Goal: Transaction & Acquisition: Purchase product/service

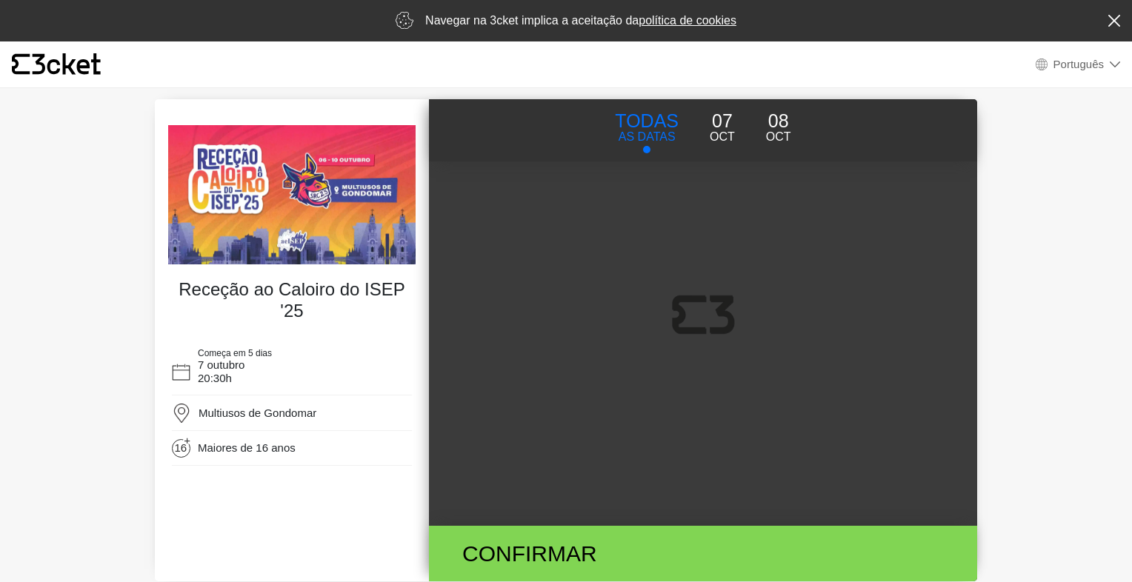
select select "pt_PT"
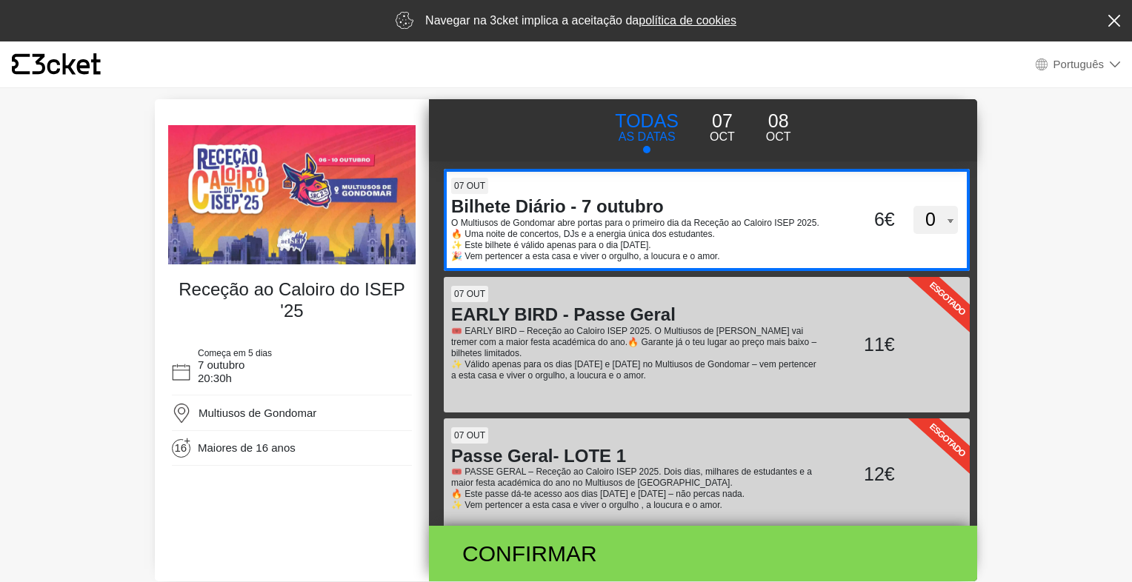
click at [934, 224] on select "0 1 2" at bounding box center [935, 220] width 44 height 28
select select "1"
click at [913, 211] on select "0 1 2" at bounding box center [935, 220] width 44 height 28
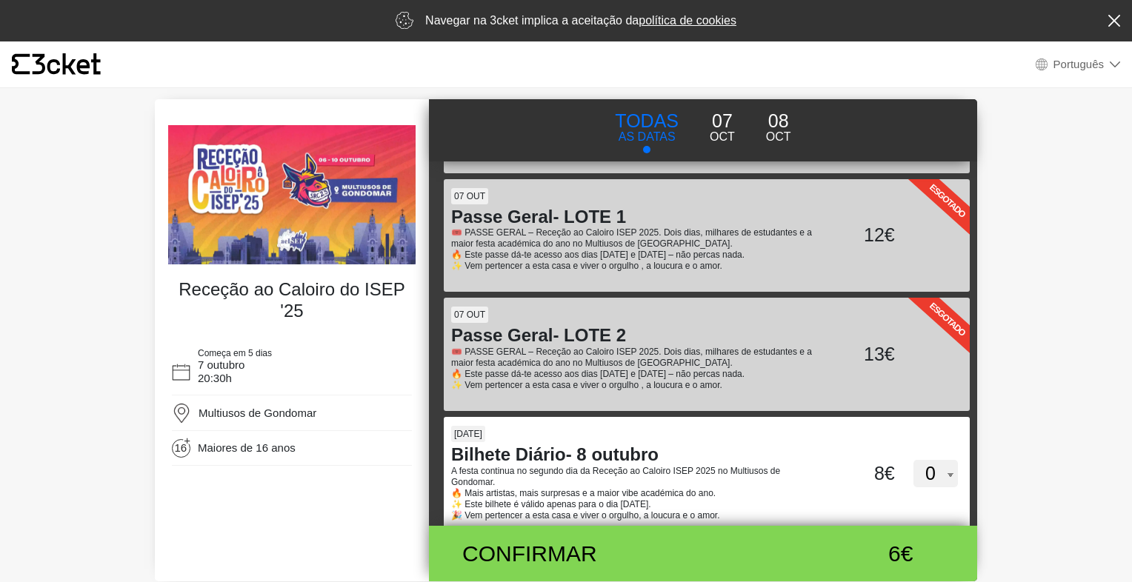
scroll to position [268, 0]
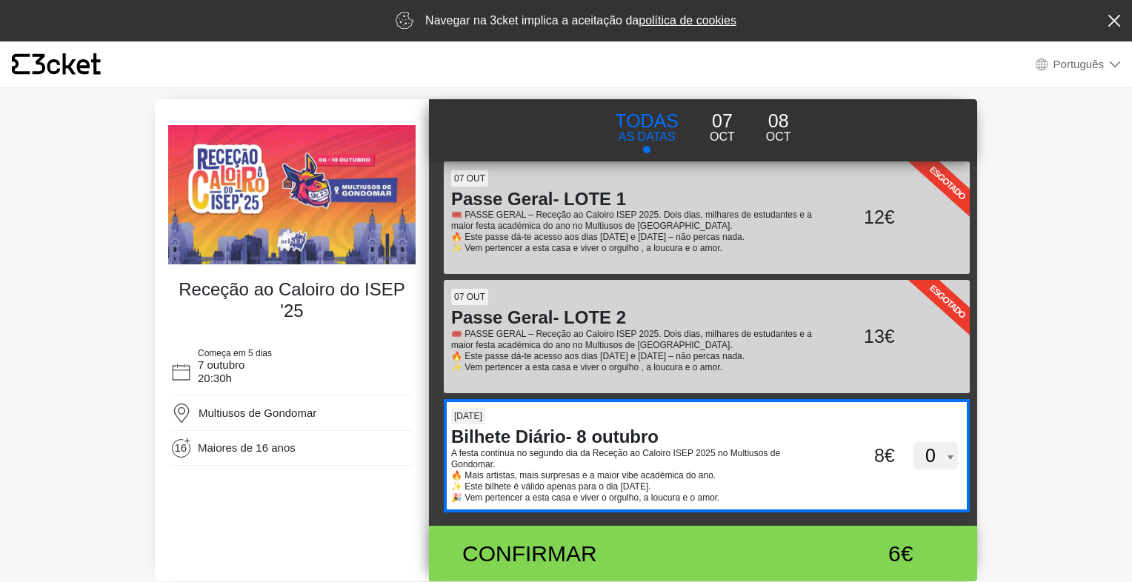
click at [913, 454] on select "0 1 2" at bounding box center [935, 456] width 44 height 28
select select "1"
click at [913, 442] on select "0 1 2" at bounding box center [935, 456] width 44 height 28
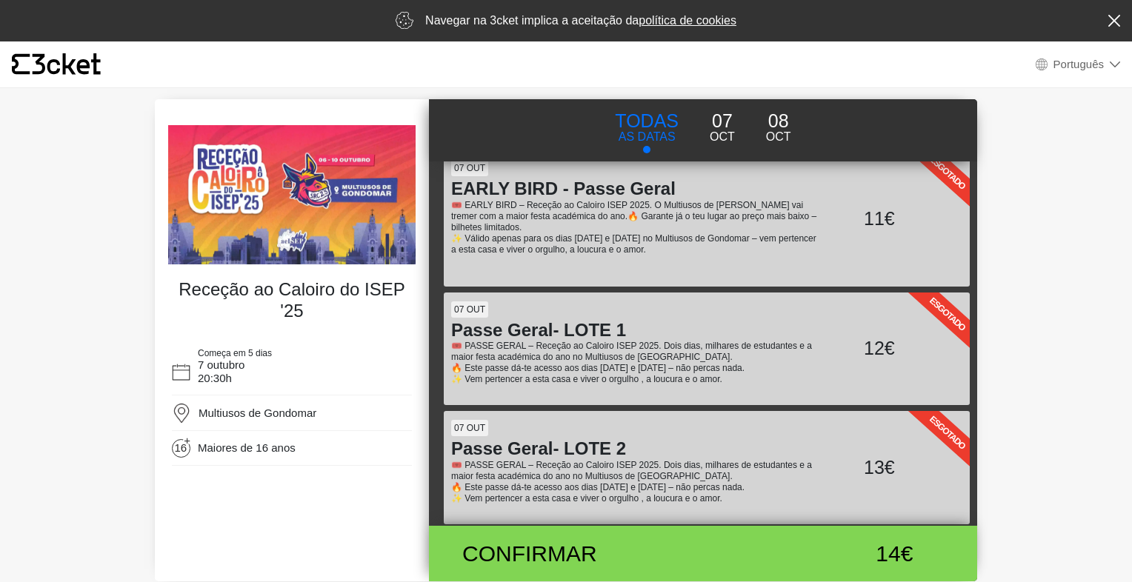
scroll to position [0, 0]
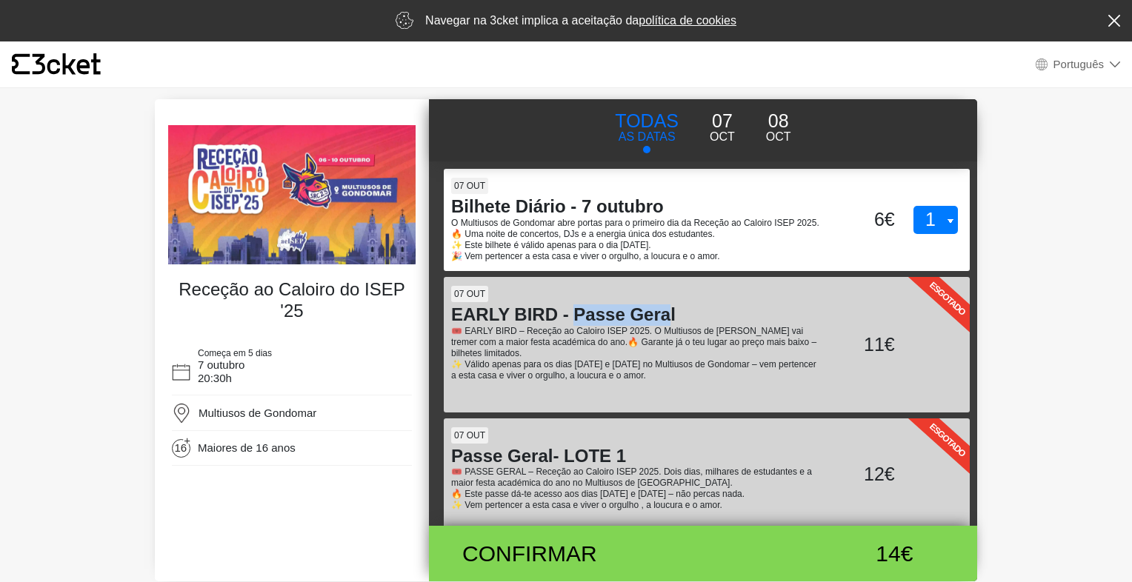
drag, startPoint x: 573, startPoint y: 320, endPoint x: 667, endPoint y: 324, distance: 94.2
click at [667, 324] on h4 "EARLY BIRD - Passe Geral" at bounding box center [637, 314] width 373 height 21
drag, startPoint x: 667, startPoint y: 324, endPoint x: 679, endPoint y: 324, distance: 11.9
click at [679, 324] on h4 "EARLY BIRD - Passe Geral" at bounding box center [637, 314] width 373 height 21
click at [1112, 16] on icon at bounding box center [1114, 21] width 13 height 12
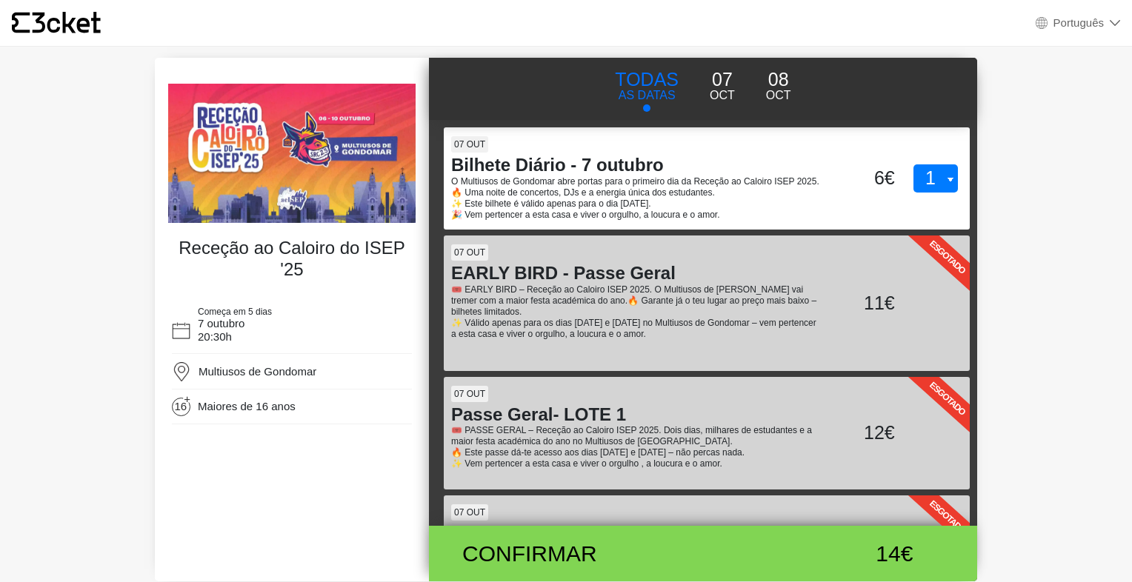
click at [1094, 81] on body "× {' '} Português English Português Español Catalan Français Receção ao Caloiro…" at bounding box center [566, 291] width 1132 height 582
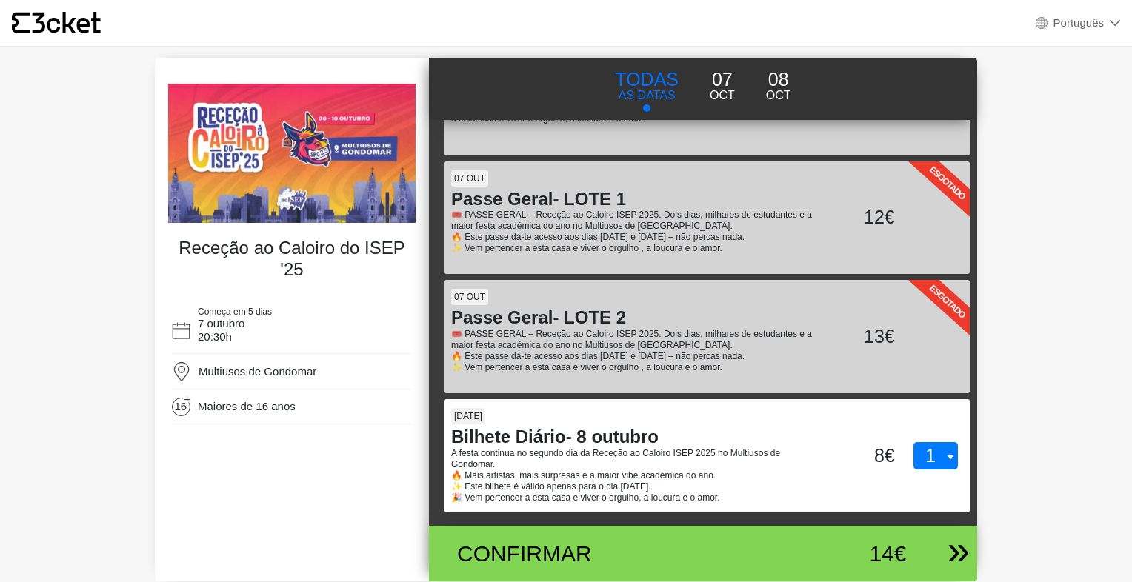
click at [818, 543] on div "14€" at bounding box center [844, 553] width 126 height 33
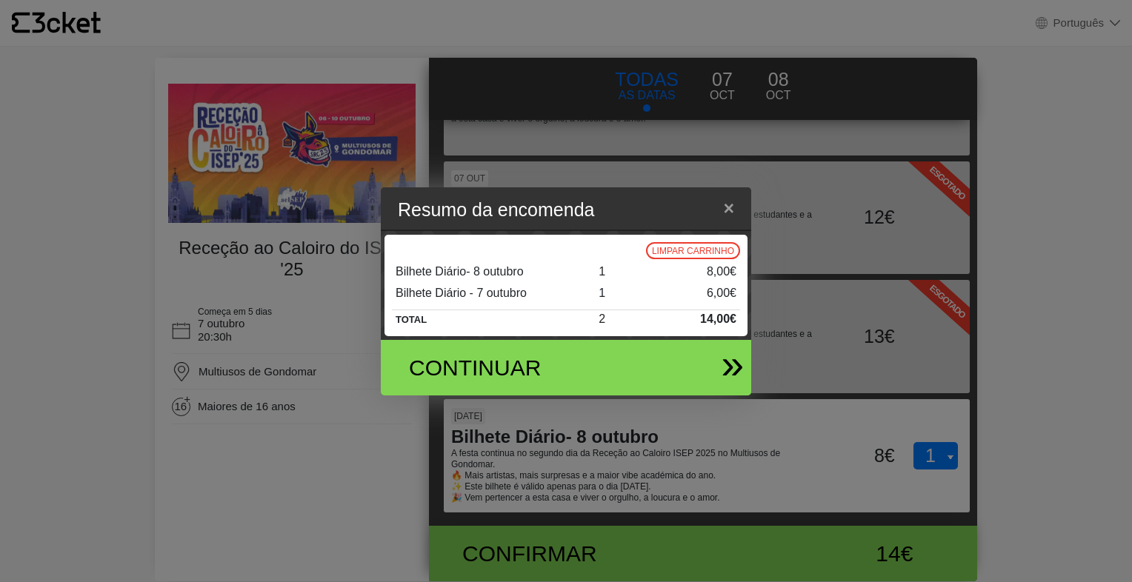
click at [587, 369] on div "Continuar" at bounding box center [506, 367] width 216 height 33
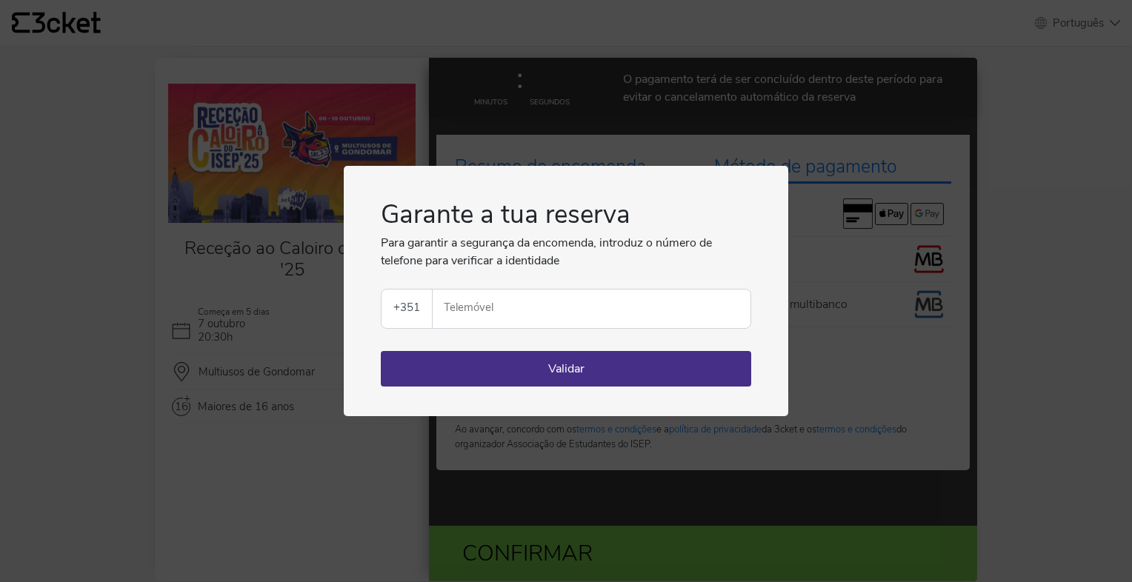
select select "pt_PT"
click at [327, 484] on div "Garante a tua reserva Para garantir a segurança da encomenda, introduz o número…" at bounding box center [566, 291] width 1132 height 582
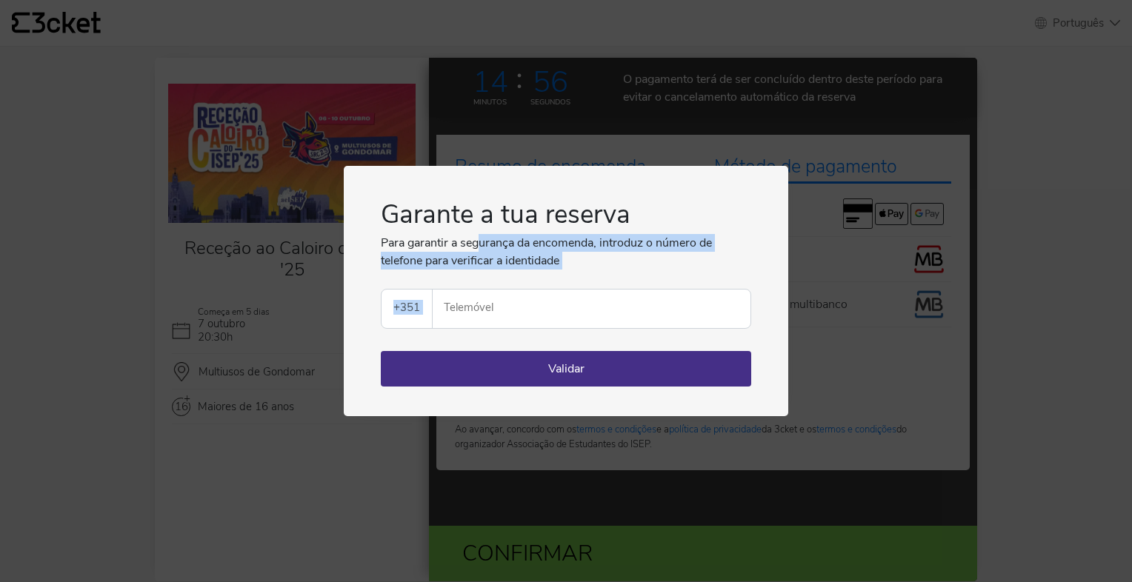
drag, startPoint x: 492, startPoint y: 245, endPoint x: 695, endPoint y: 284, distance: 207.3
click at [695, 284] on div "Garante a tua reserva Para garantir a segurança da encomenda, introduz o número…" at bounding box center [566, 292] width 370 height 192
drag, startPoint x: 695, startPoint y: 284, endPoint x: 622, endPoint y: 274, distance: 74.0
click at [622, 274] on div "Garante a tua reserva Para garantir a segurança da encomenda, introduz o número…" at bounding box center [566, 292] width 370 height 192
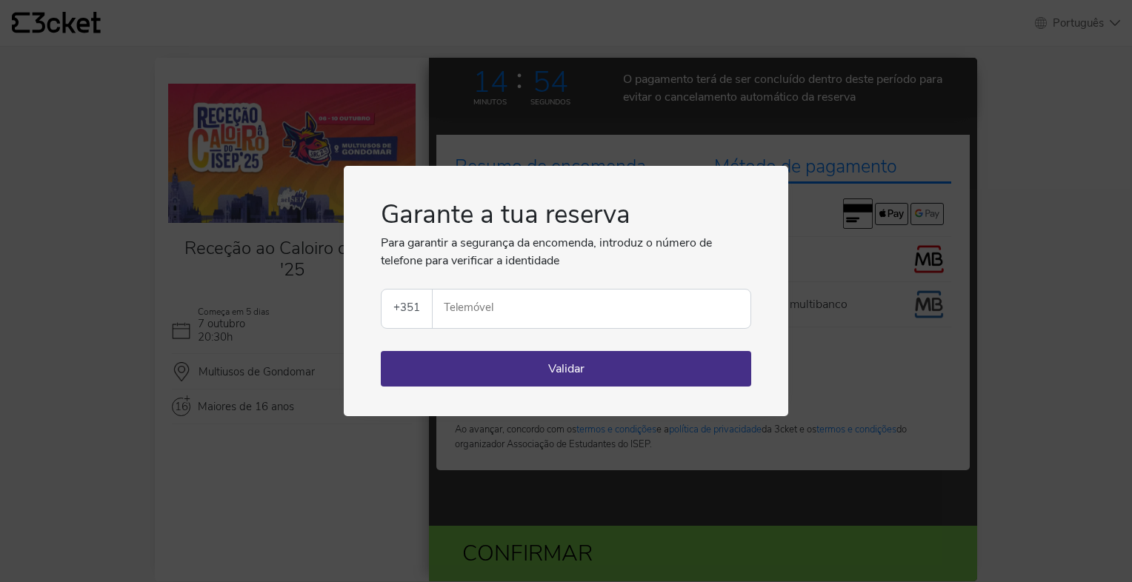
click at [542, 304] on input "Telemóvel" at bounding box center [597, 309] width 306 height 39
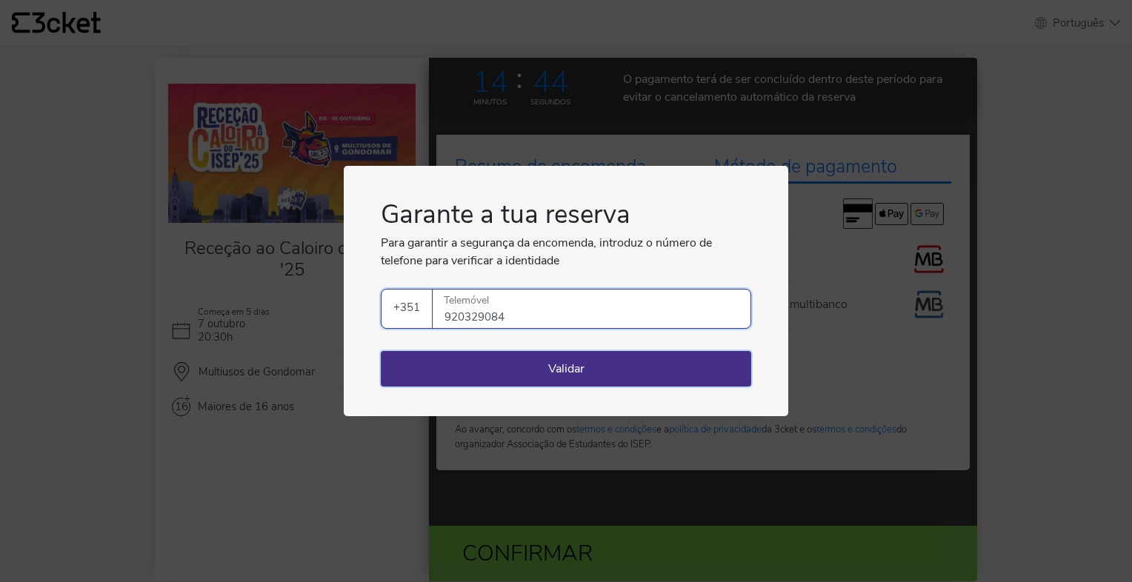
type input "920329084"
click at [510, 368] on button "Validar" at bounding box center [566, 369] width 370 height 36
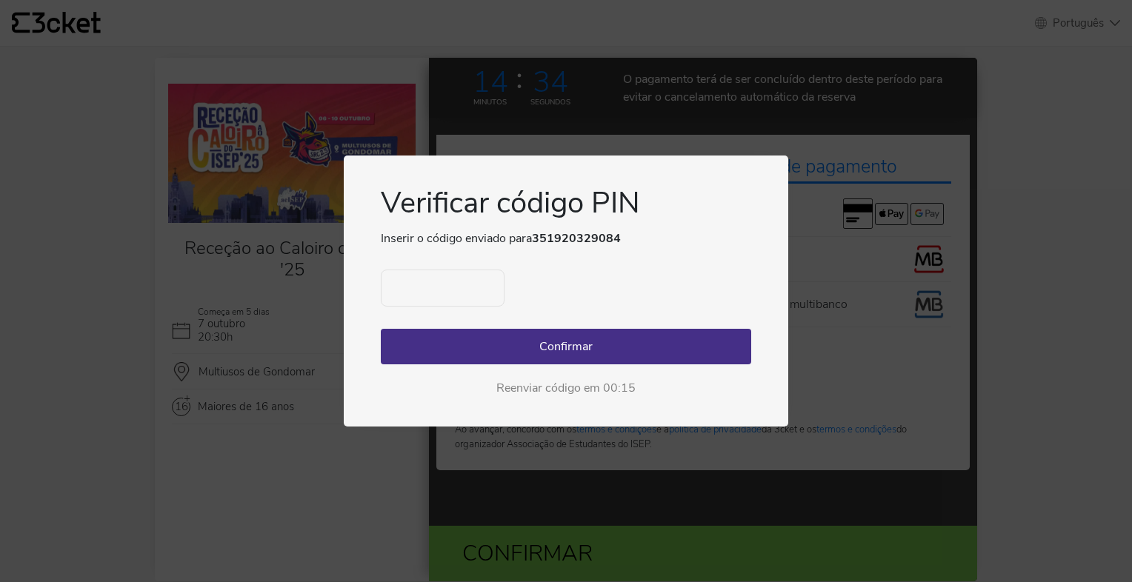
click at [468, 280] on input "text" at bounding box center [443, 288] width 124 height 37
type input "3396"
click at [495, 330] on button "Confirmar" at bounding box center [566, 347] width 370 height 36
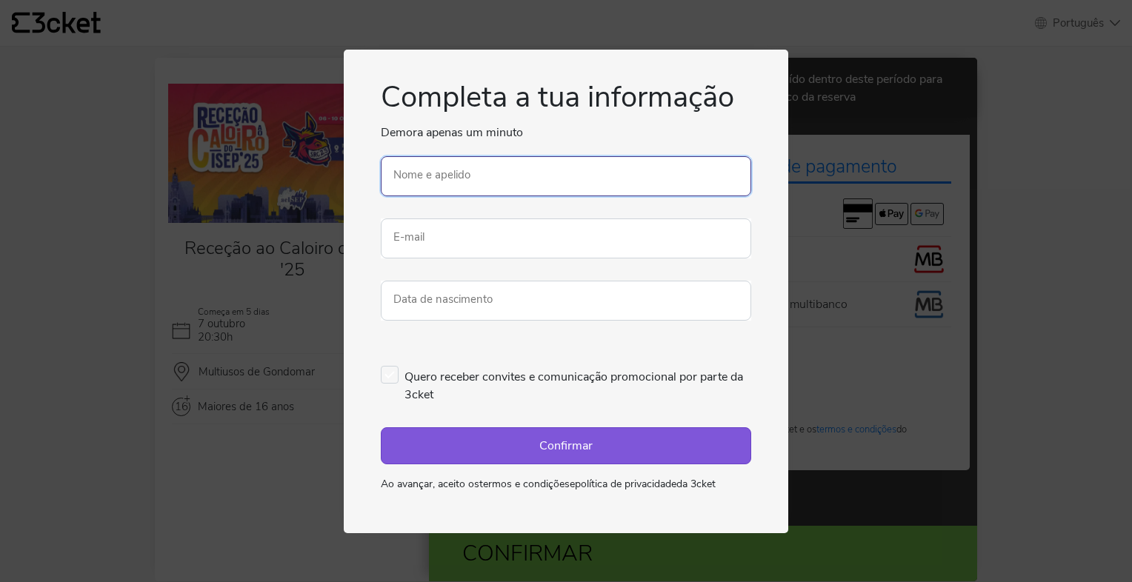
click at [415, 181] on input "Nome e apelido" at bounding box center [566, 176] width 370 height 40
type input "[PERSON_NAME]"
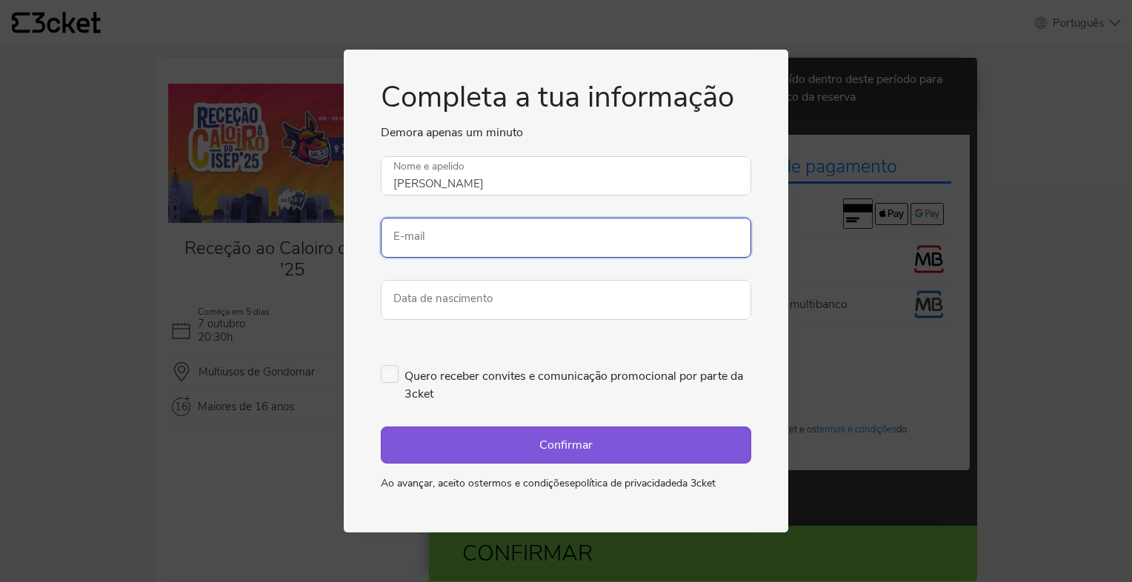
click at [477, 236] on input "E-mail" at bounding box center [566, 238] width 370 height 40
type input "[EMAIL_ADDRESS][DOMAIN_NAME]"
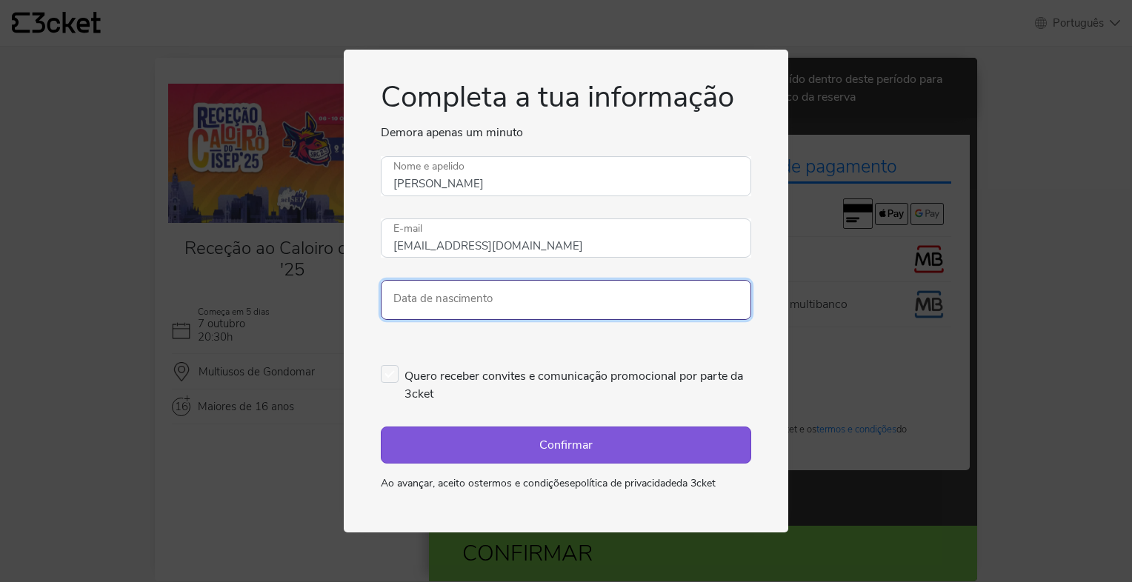
drag, startPoint x: 601, startPoint y: 296, endPoint x: 581, endPoint y: 299, distance: 20.9
click at [581, 299] on input "Data de nascimento" at bounding box center [566, 300] width 370 height 40
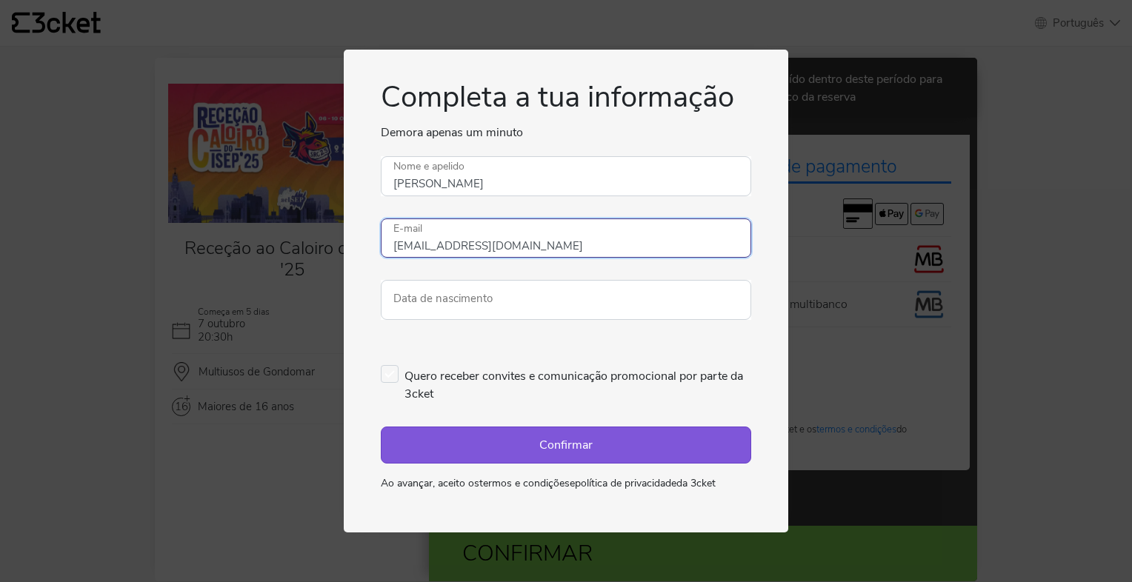
drag, startPoint x: 529, startPoint y: 238, endPoint x: 381, endPoint y: 227, distance: 147.9
click at [381, 227] on input "[EMAIL_ADDRESS][DOMAIN_NAME]" at bounding box center [566, 238] width 370 height 40
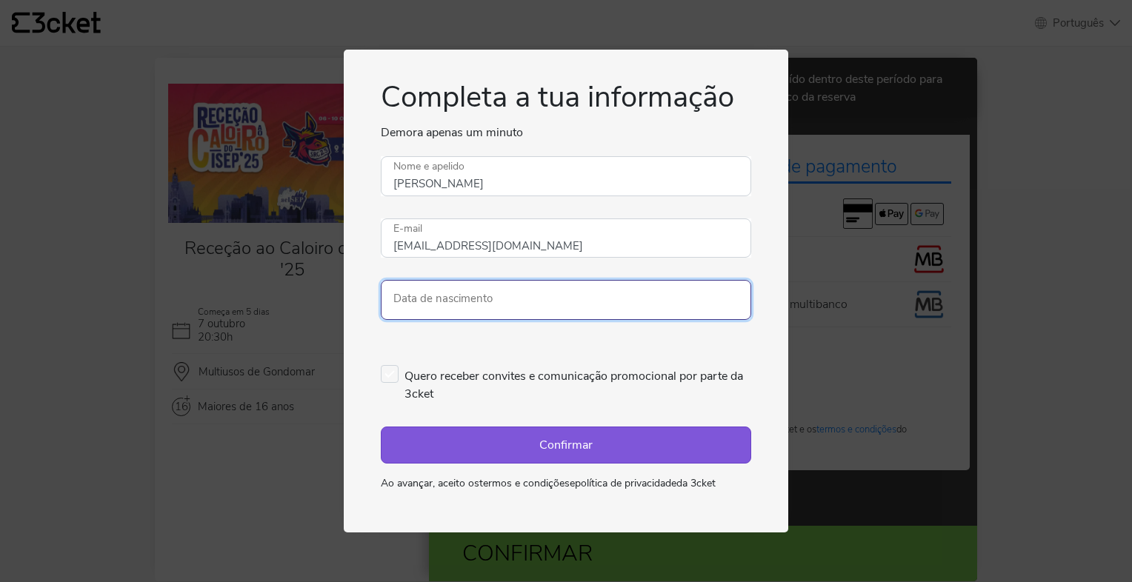
click at [424, 301] on input "Data de nascimento" at bounding box center [566, 300] width 370 height 40
click at [424, 298] on input "Data de nascimento" at bounding box center [566, 300] width 370 height 40
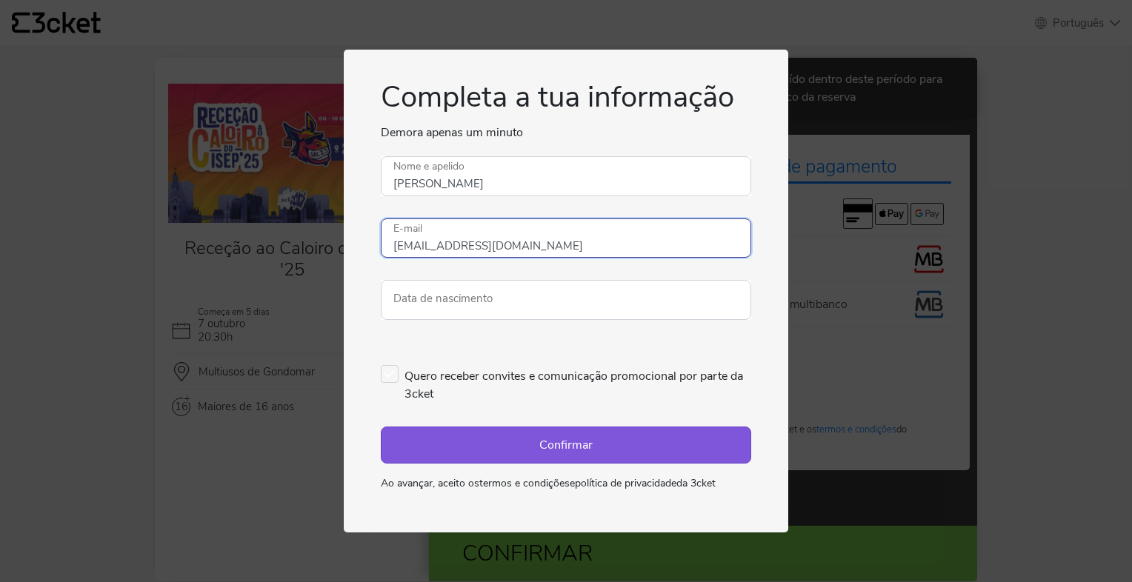
click at [410, 247] on input "[EMAIL_ADDRESS][DOMAIN_NAME]" at bounding box center [566, 238] width 370 height 40
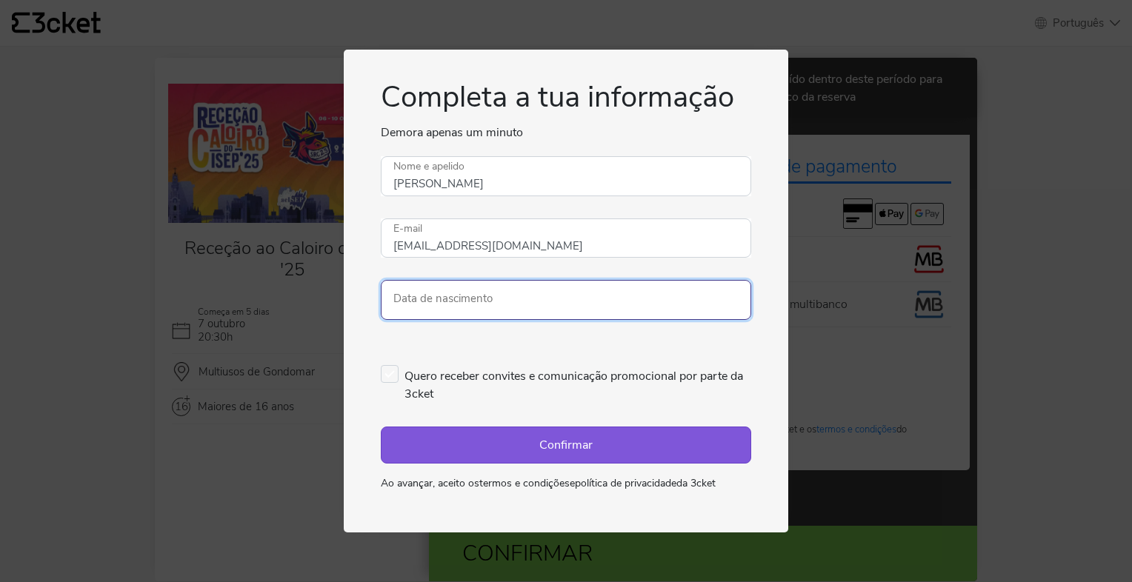
click at [415, 298] on input "Data de nascimento" at bounding box center [566, 300] width 370 height 40
type input "[DATE]"
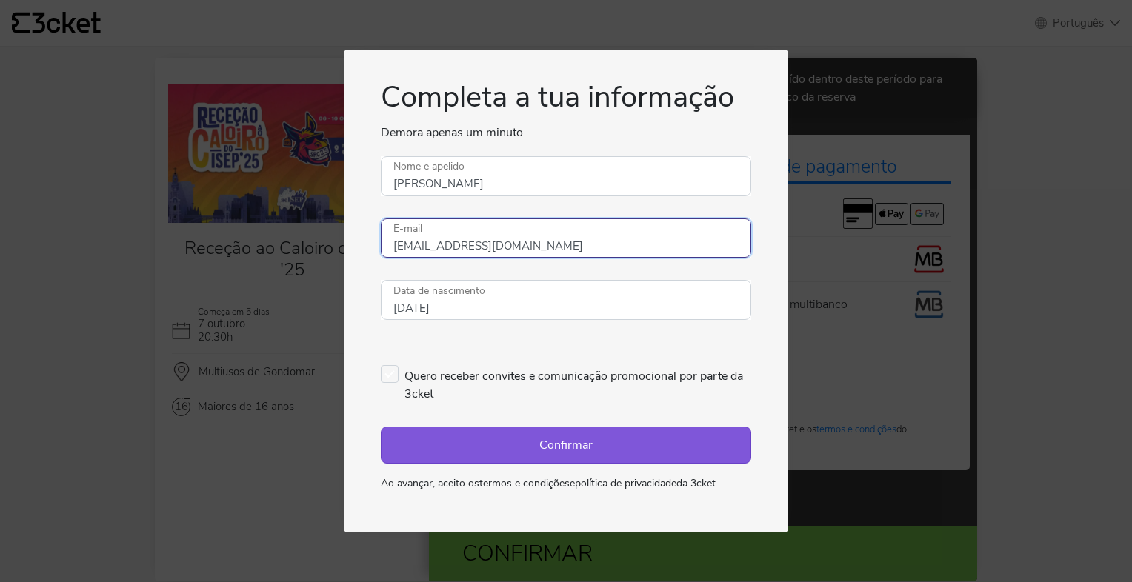
click at [521, 241] on input "[EMAIL_ADDRESS][DOMAIN_NAME]" at bounding box center [566, 238] width 370 height 40
click at [560, 437] on button "Confirmar" at bounding box center [566, 445] width 370 height 37
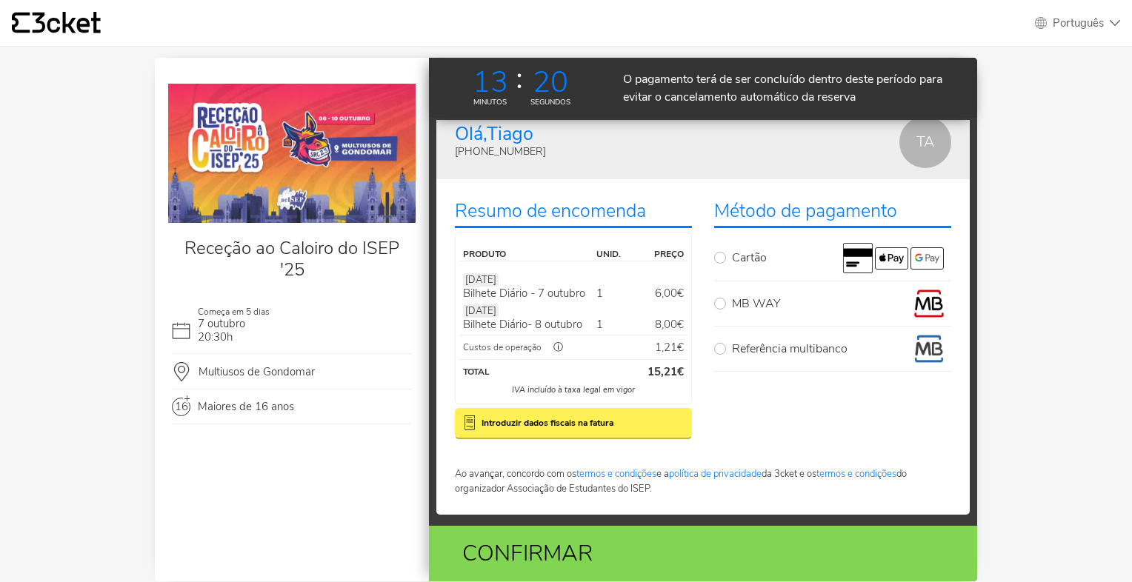
scroll to position [32, 0]
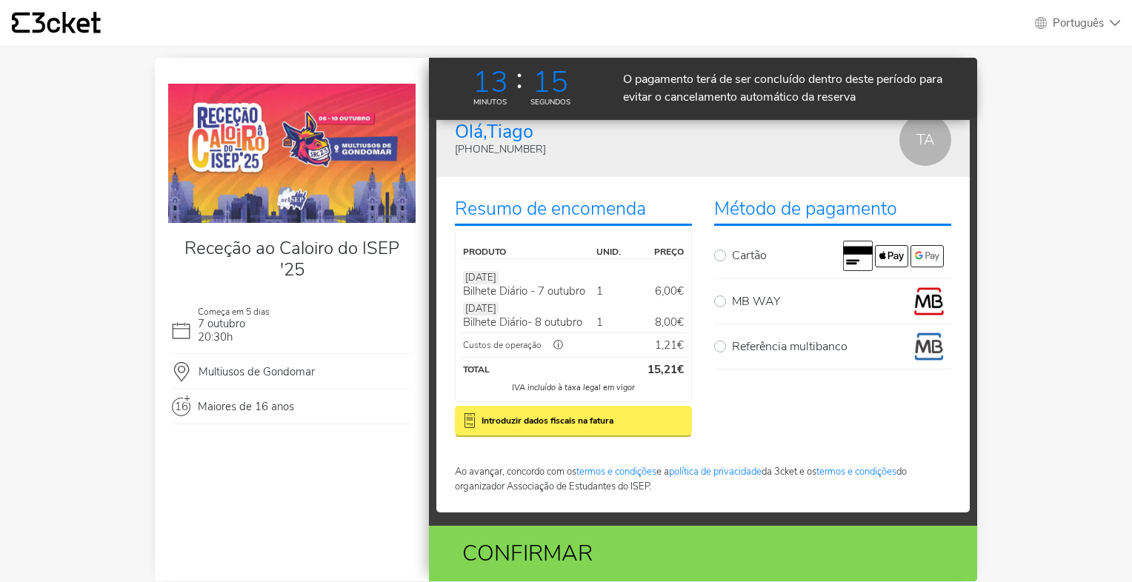
click at [732, 301] on label "MB WAY" at bounding box center [841, 302] width 219 height 30
click at [732, 296] on input "MB WAY" at bounding box center [737, 292] width 10 height 10
radio input "true"
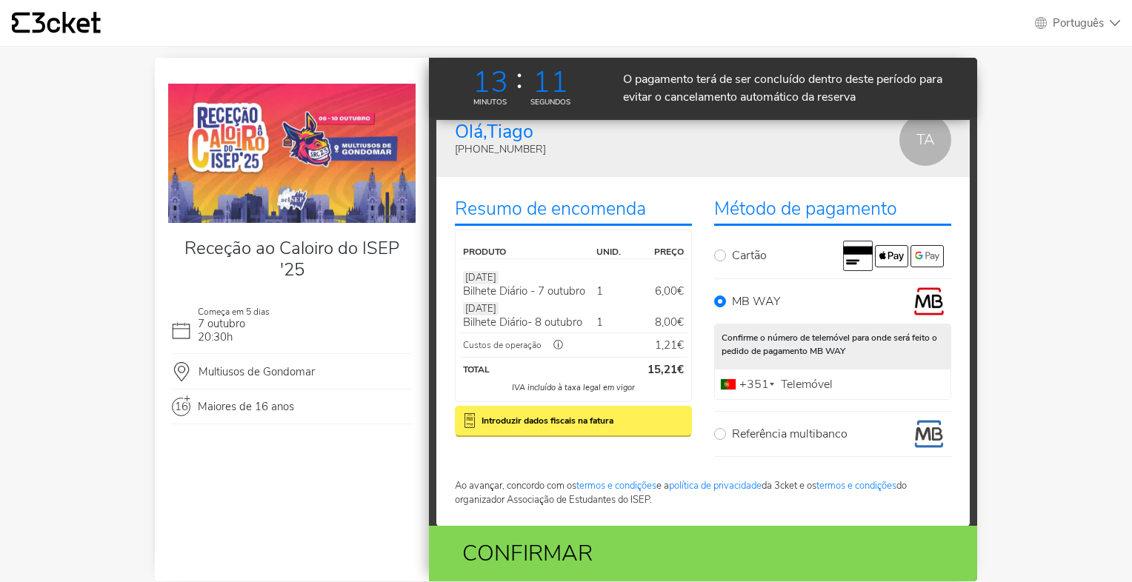
click at [763, 384] on div "+351" at bounding box center [750, 385] width 58 height 30
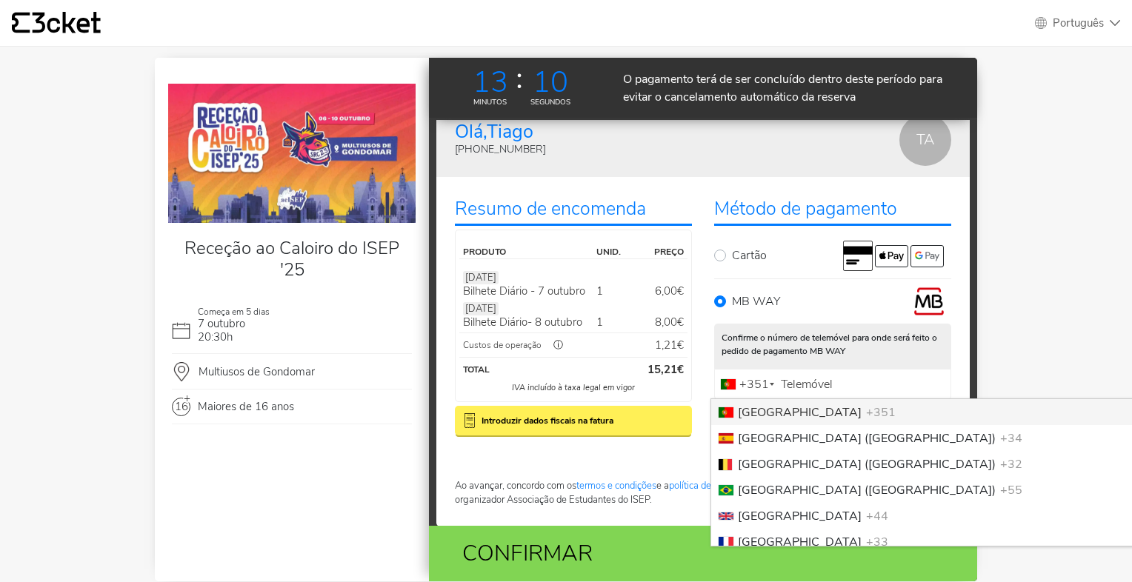
click at [813, 392] on input "Telemóvel" at bounding box center [832, 384] width 237 height 31
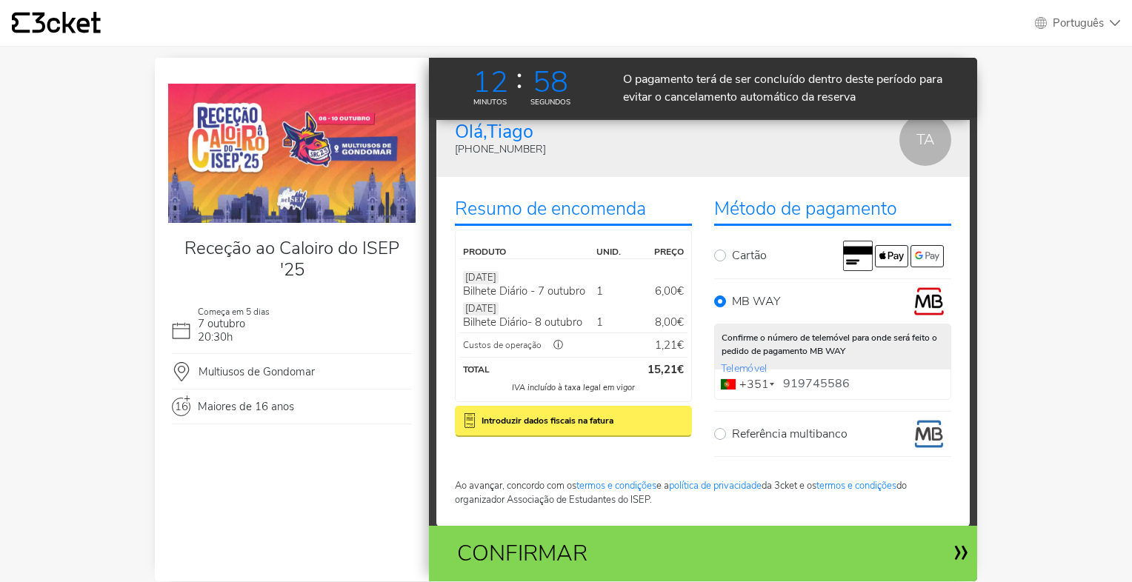
type input "919745586"
click at [789, 550] on div "Confirmar" at bounding box center [697, 554] width 524 height 56
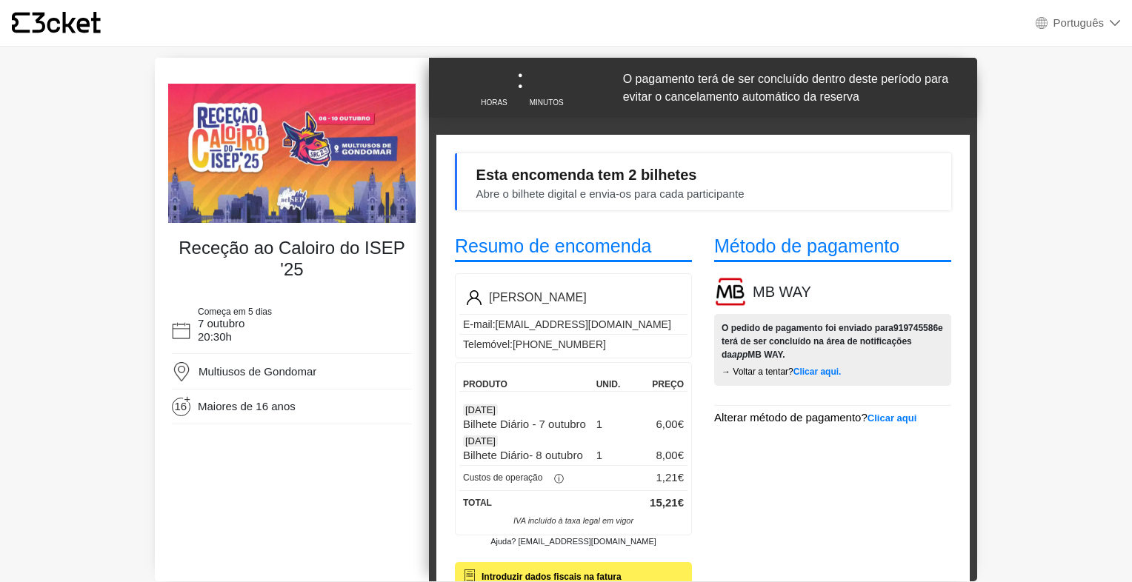
select select "pt_PT"
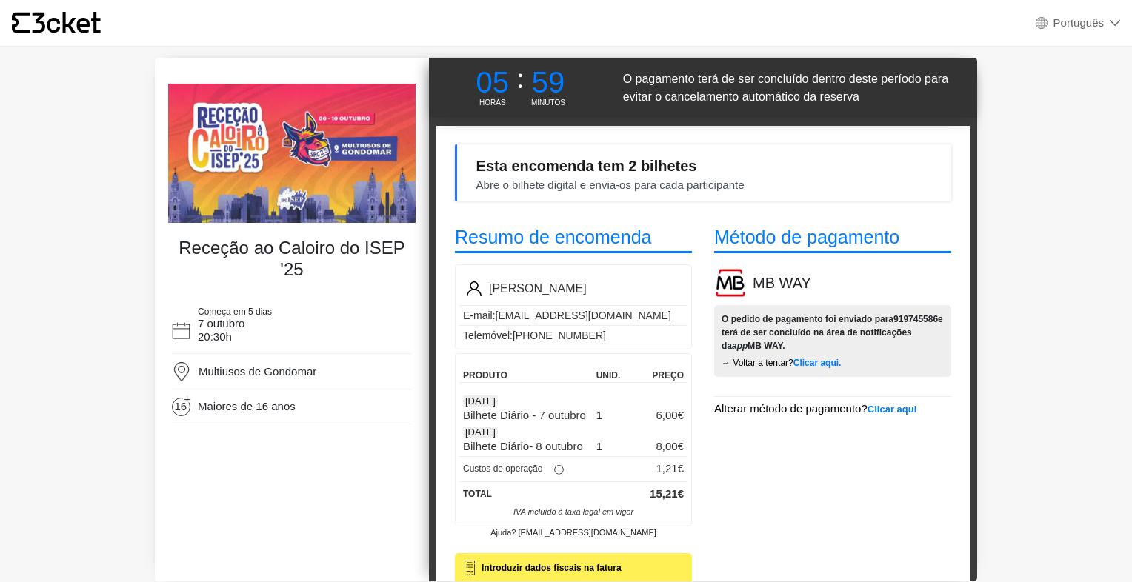
scroll to position [38, 0]
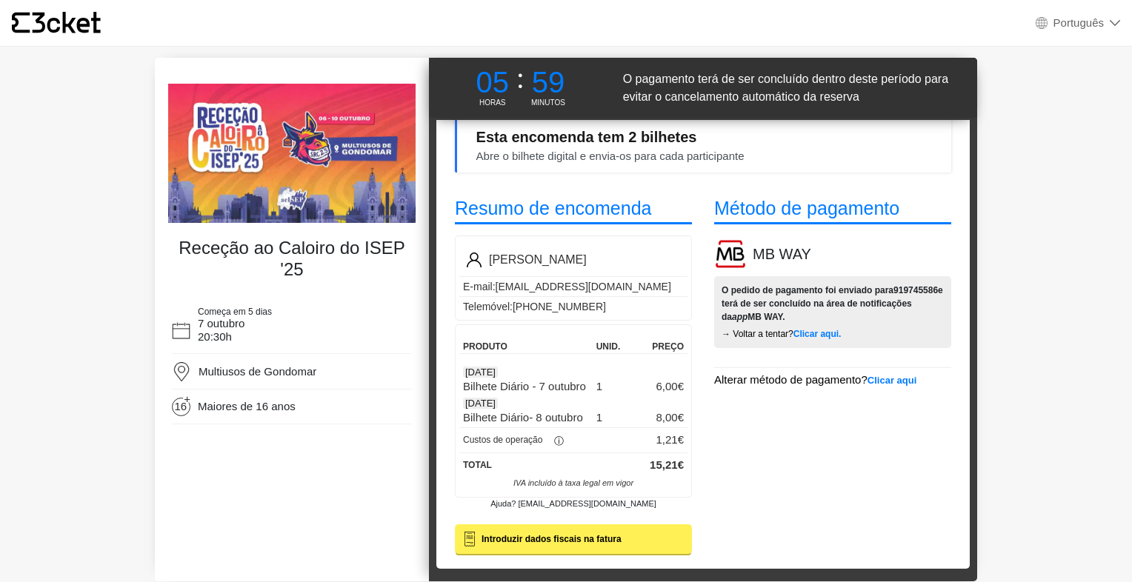
drag, startPoint x: 465, startPoint y: 377, endPoint x: 564, endPoint y: 446, distance: 120.2
click at [564, 446] on div "Produto unid. Preço 07 Oct Bilhete Diário - 7 outubro 1 6,00€ 08 Oct Bilhete Di…" at bounding box center [573, 410] width 237 height 173
click at [568, 445] on div "ⓘ" at bounding box center [558, 441] width 33 height 15
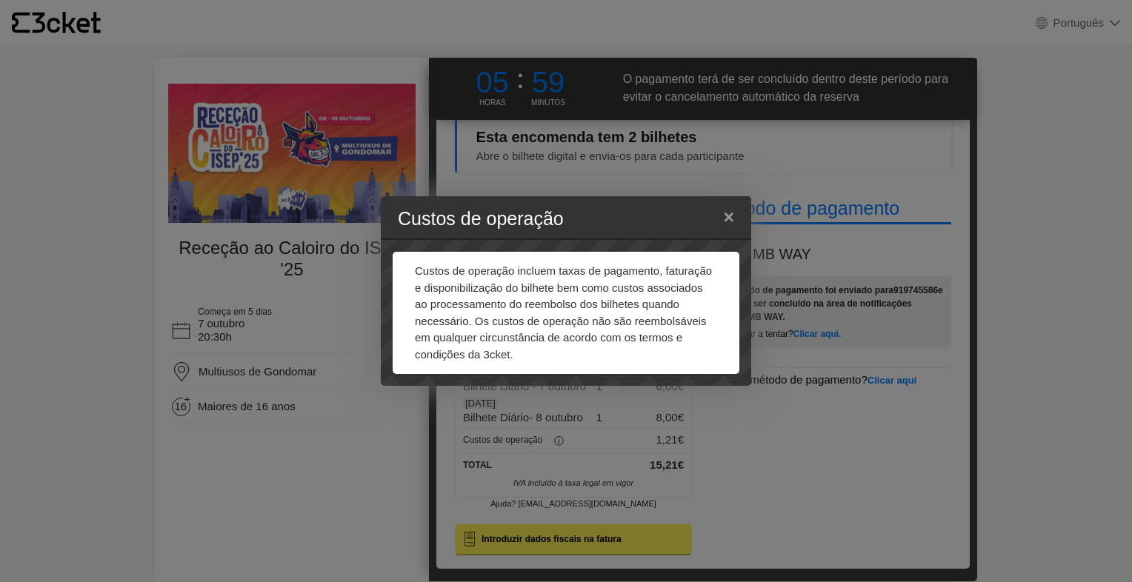
click at [559, 434] on div "Custos de operação × Custos de operação incluem taxas de pagamento, faturação e…" at bounding box center [566, 291] width 1132 height 582
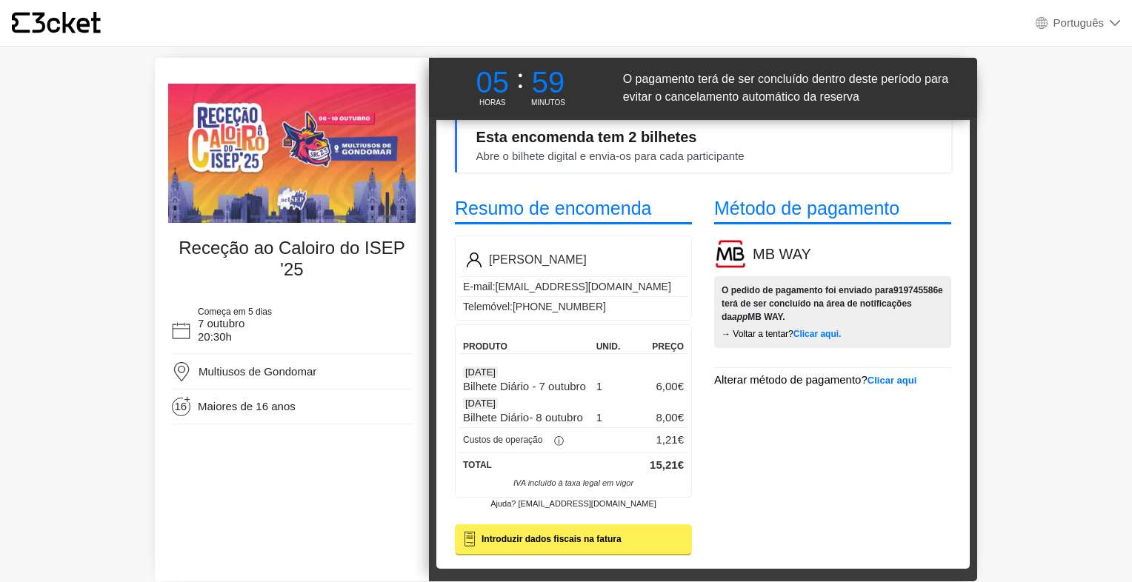
drag, startPoint x: 559, startPoint y: 434, endPoint x: 725, endPoint y: 455, distance: 167.2
click at [725, 455] on div "Método de pagamento MB WAY O pedido de pagamento foi enviado para 919745586 e t…" at bounding box center [832, 373] width 259 height 378
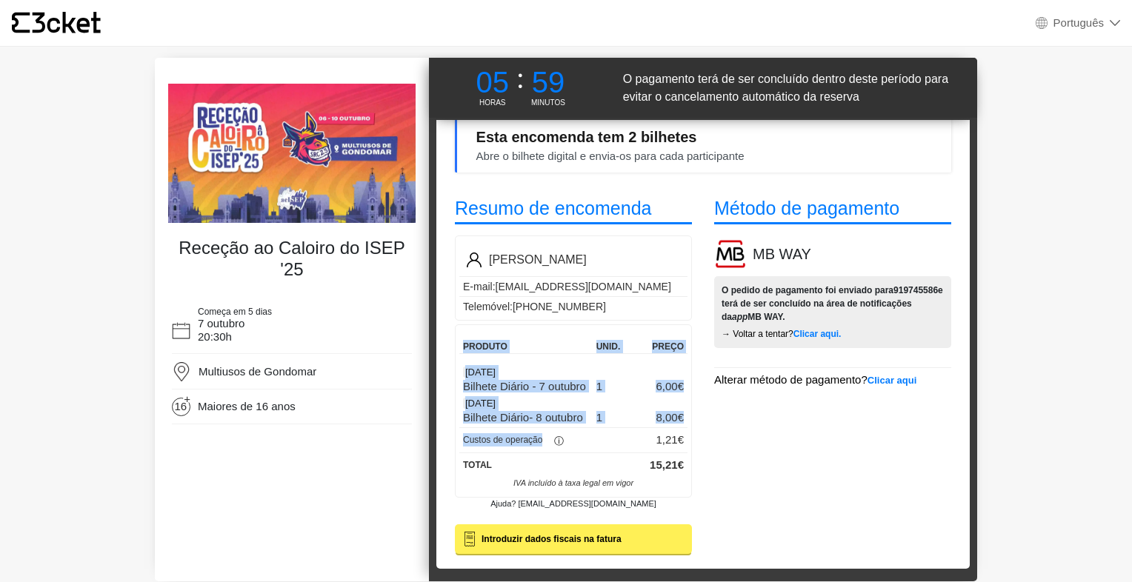
drag, startPoint x: 590, startPoint y: 446, endPoint x: 451, endPoint y: 342, distance: 173.0
click at [451, 342] on div "Resumo de encomenda Tiago Abreu E-mail: tiagomtabreu@gmail.com Telemóvel: +351 …" at bounding box center [573, 373] width 259 height 378
click at [463, 341] on p "Produto" at bounding box center [526, 346] width 126 height 13
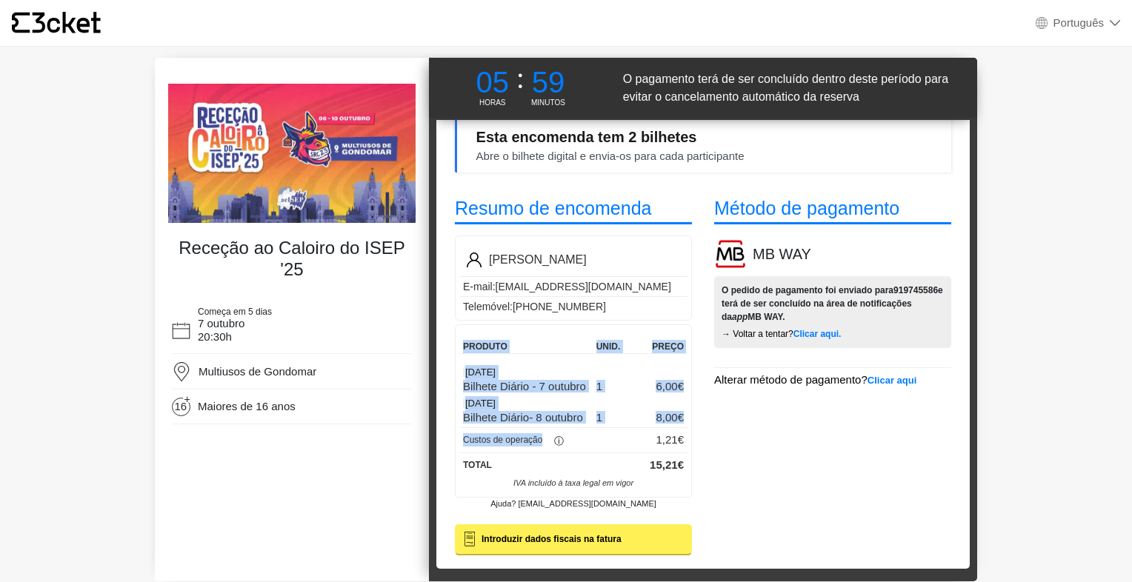
drag, startPoint x: 463, startPoint y: 341, endPoint x: 538, endPoint y: 361, distance: 77.4
click at [538, 361] on div "Produto unid. Preço 07 Oct Bilhete Diário - 7 outubro 1 6,00€ 08 Oct Bilhete Di…" at bounding box center [573, 410] width 237 height 173
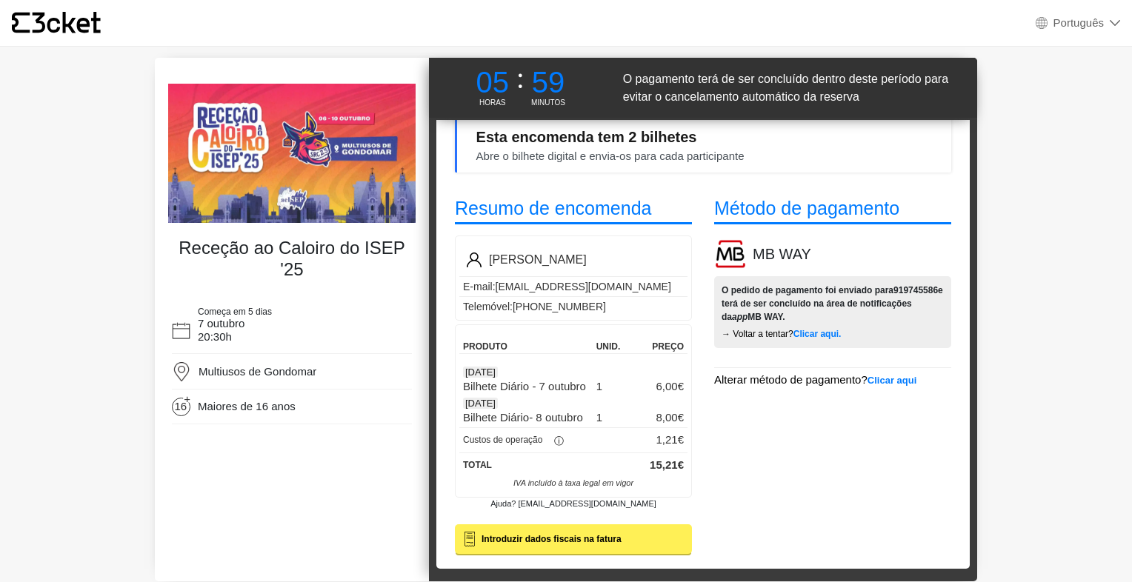
click at [761, 397] on div "Método de pagamento MB WAY O pedido de pagamento foi enviado para 919745586 e t…" at bounding box center [832, 373] width 259 height 378
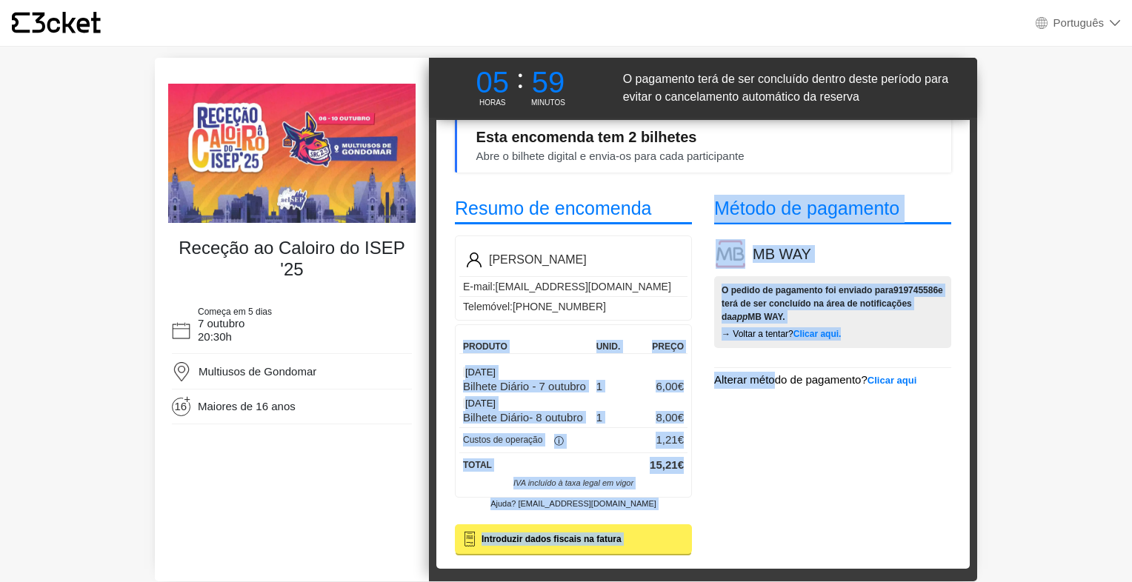
drag, startPoint x: 717, startPoint y: 467, endPoint x: 453, endPoint y: 344, distance: 290.9
click at [453, 344] on div "Esta encomenda tem 2 bilhetes Abre o bilhete digital e envia-os para cada parti…" at bounding box center [702, 333] width 533 height 472
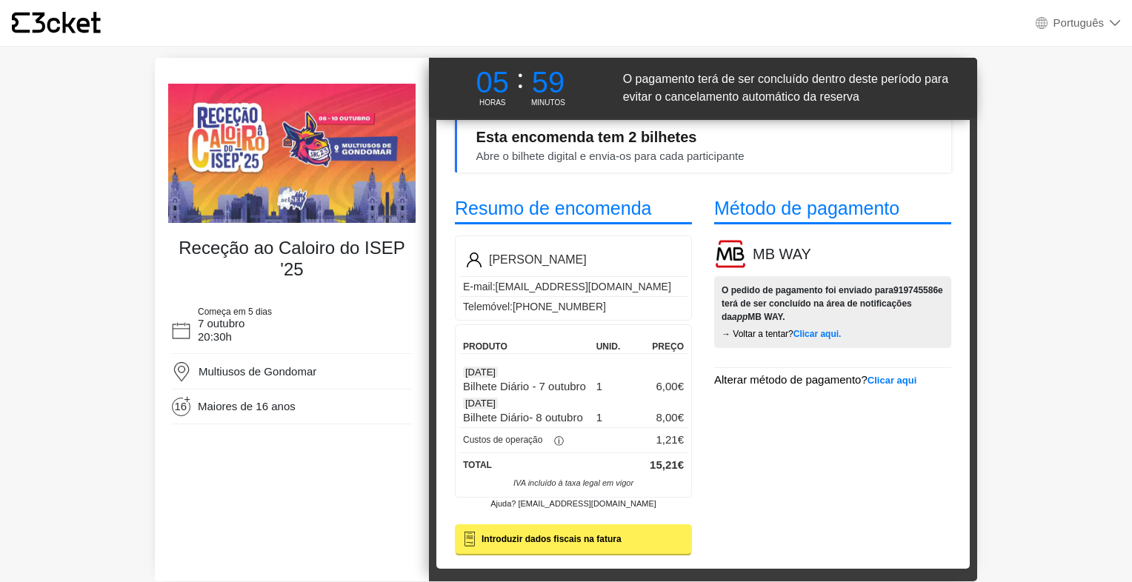
drag, startPoint x: 453, startPoint y: 344, endPoint x: 444, endPoint y: 316, distance: 28.8
click at [444, 316] on div "Resumo de encomenda Tiago Abreu E-mail: tiagomtabreu@gmail.com Telemóvel: +351 …" at bounding box center [573, 373] width 259 height 378
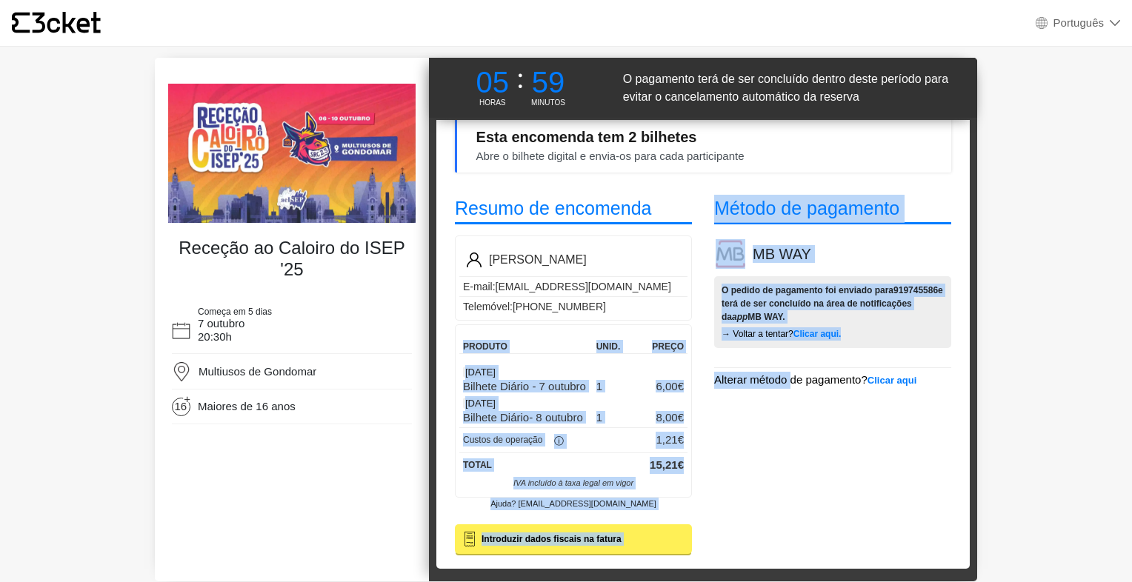
drag, startPoint x: 730, startPoint y: 465, endPoint x: 453, endPoint y: 346, distance: 300.9
click at [453, 346] on div "Esta encomenda tem 2 bilhetes Abre o bilhete digital e envia-os para cada parti…" at bounding box center [702, 333] width 533 height 472
click at [453, 344] on div "Resumo de encomenda Tiago Abreu E-mail: tiagomtabreu@gmail.com Telemóvel: +351 …" at bounding box center [573, 373] width 259 height 378
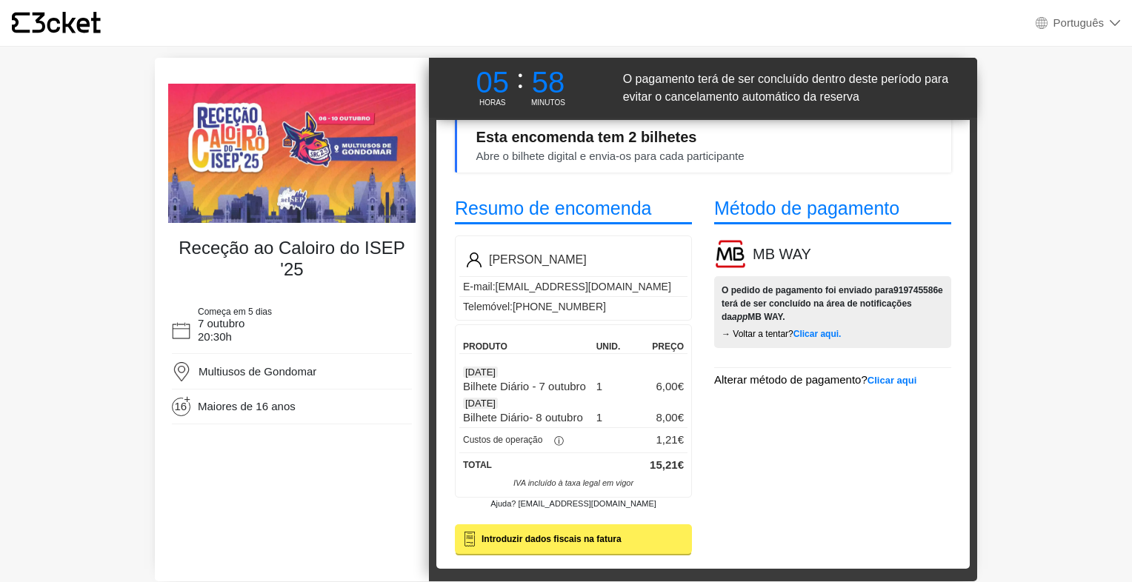
click at [538, 538] on b "Introduzir dados fiscais na fatura" at bounding box center [551, 539] width 140 height 13
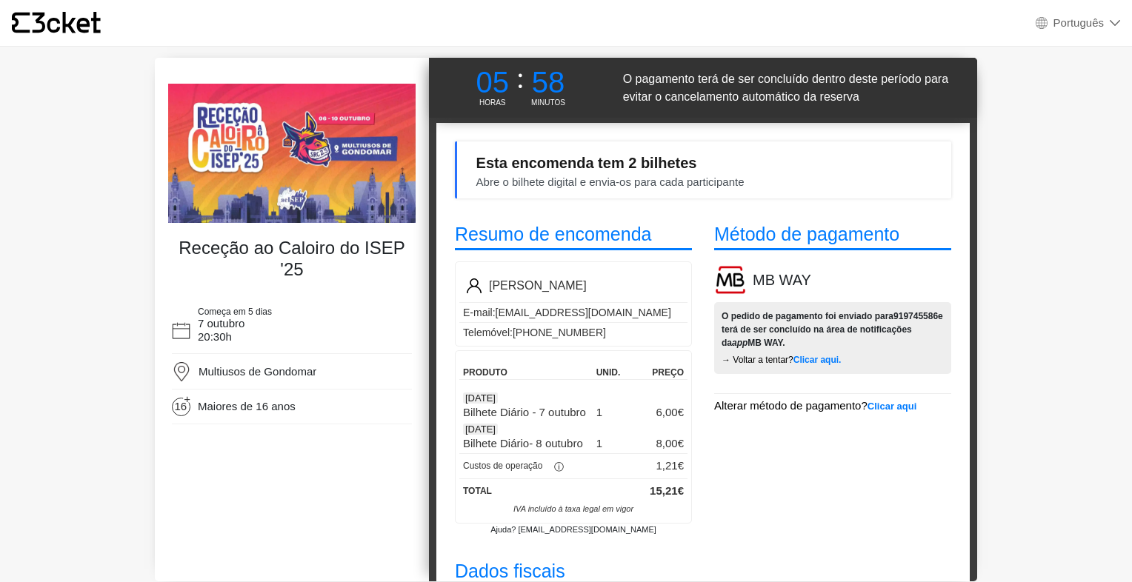
scroll to position [1, 0]
